Goal: Find specific page/section: Locate a particular part of the current website

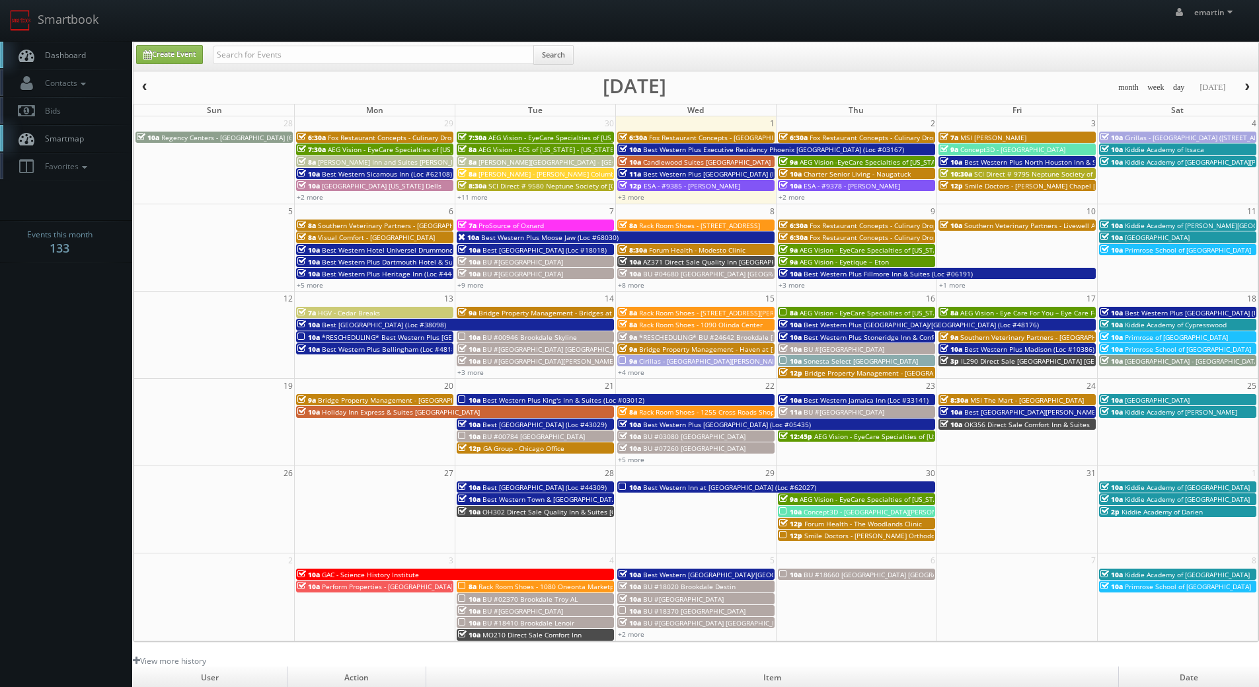
click at [96, 58] on link "Dashboard" at bounding box center [66, 55] width 132 height 27
click at [323, 61] on input "text" at bounding box center [373, 55] width 321 height 19
type input "masp"
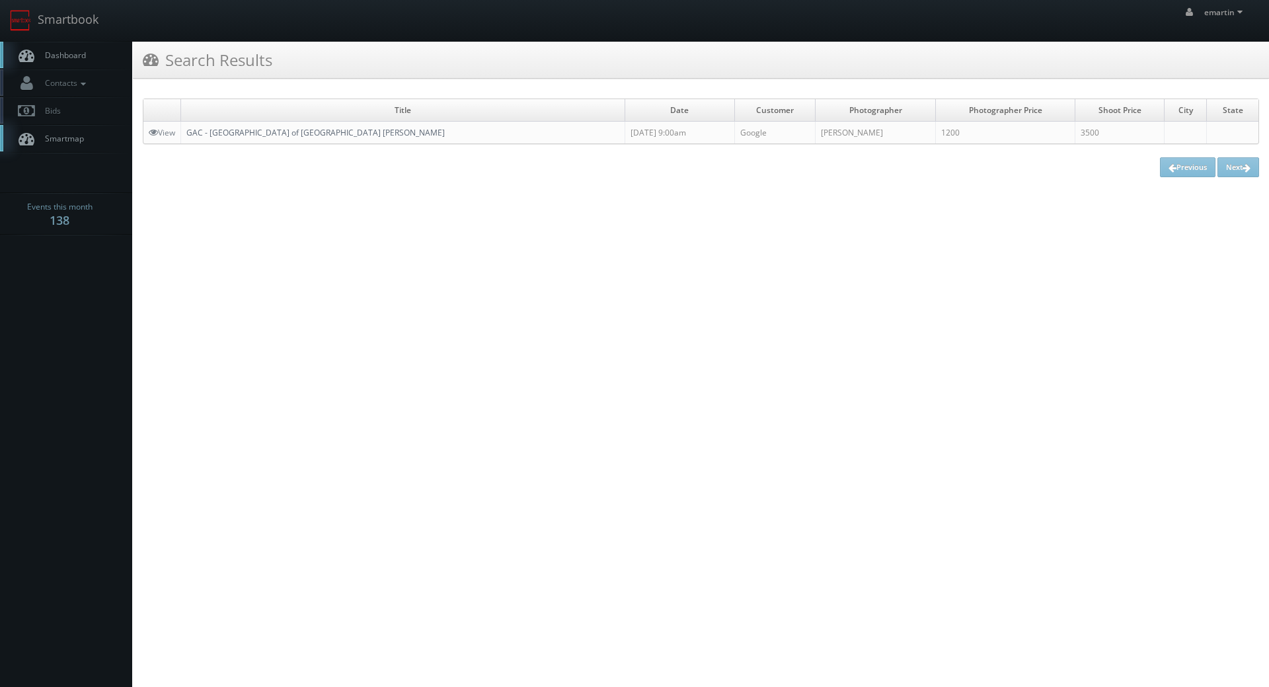
click at [264, 135] on link "GAC - [GEOGRAPHIC_DATA] of [GEOGRAPHIC_DATA][PERSON_NAME]" at bounding box center [315, 132] width 258 height 11
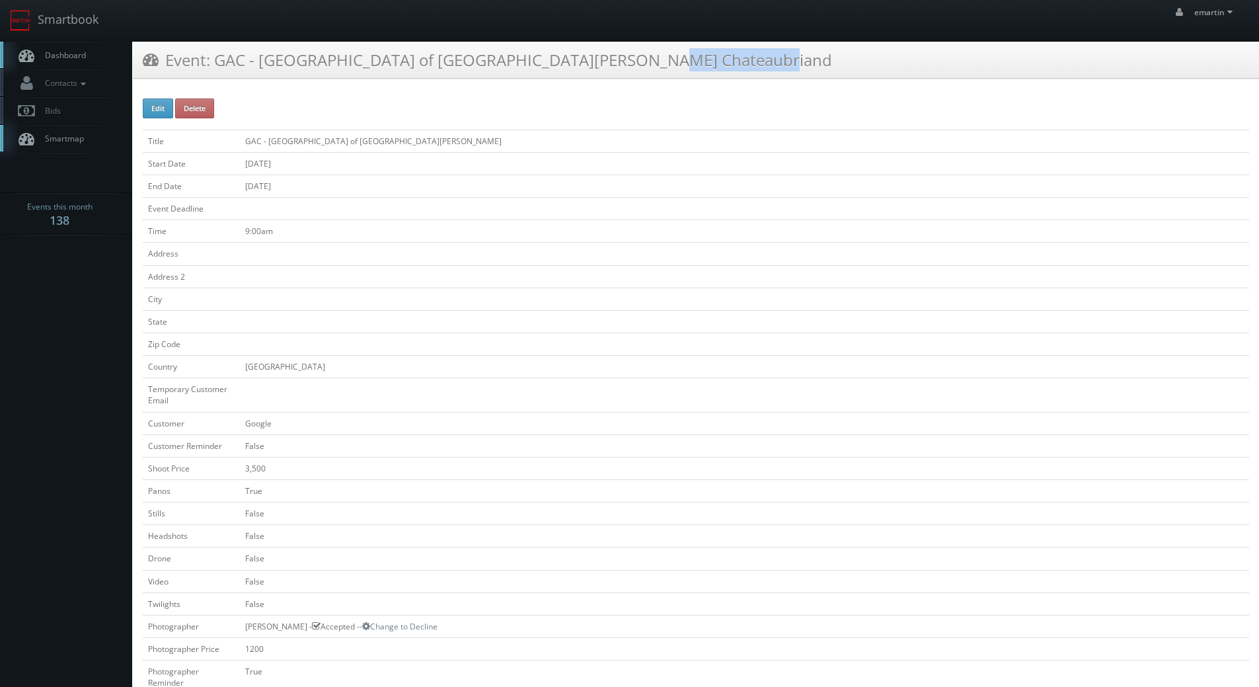
drag, startPoint x: 658, startPoint y: 62, endPoint x: 514, endPoint y: 71, distance: 144.4
click at [514, 71] on div "Event: GAC - [GEOGRAPHIC_DATA] of [GEOGRAPHIC_DATA][PERSON_NAME] Chateaubriand" at bounding box center [696, 60] width 1126 height 37
copy h3 "Chateaubriand"
